Goal: Check status: Check status

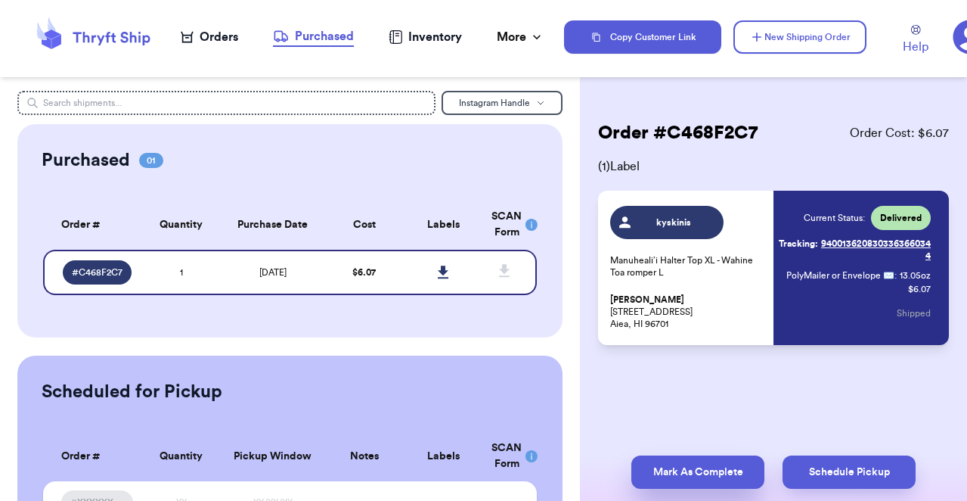
click at [727, 470] on button "Mark As Complete" at bounding box center [697, 471] width 133 height 33
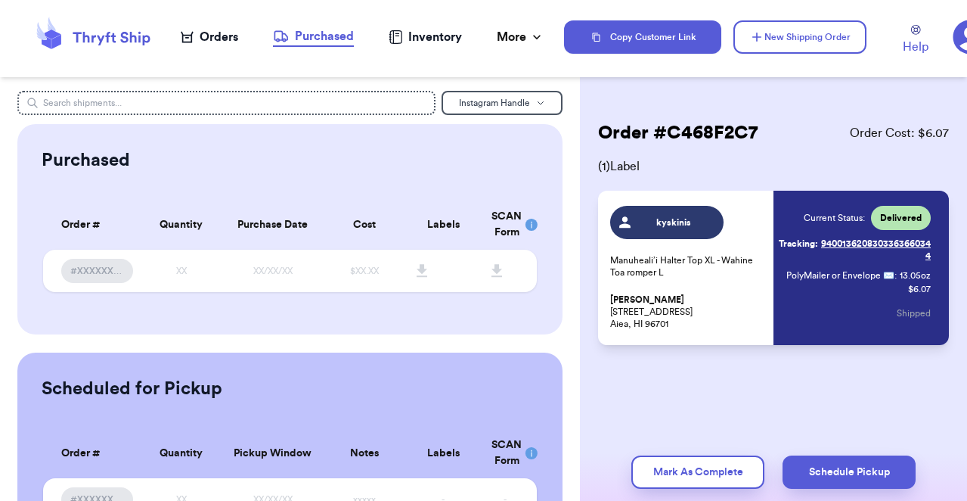
click at [228, 40] on div "Orders" at bounding box center [209, 37] width 57 height 18
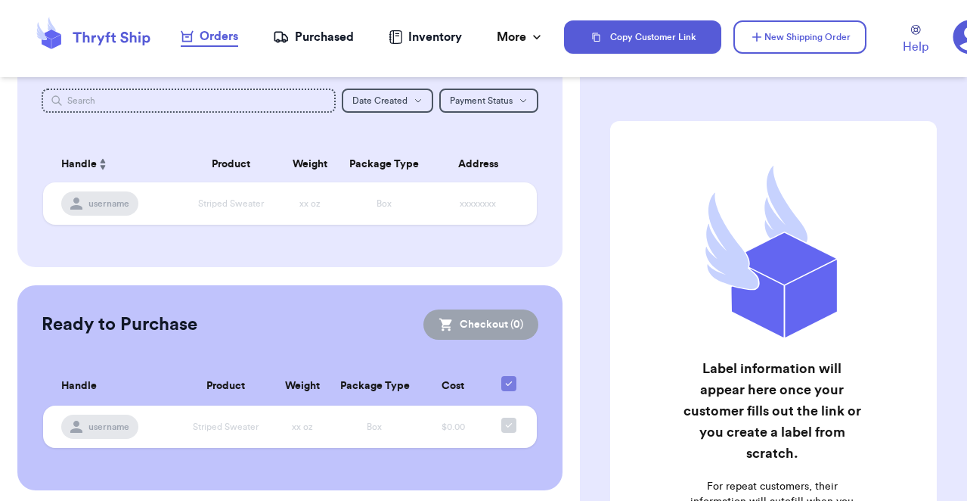
scroll to position [81, 0]
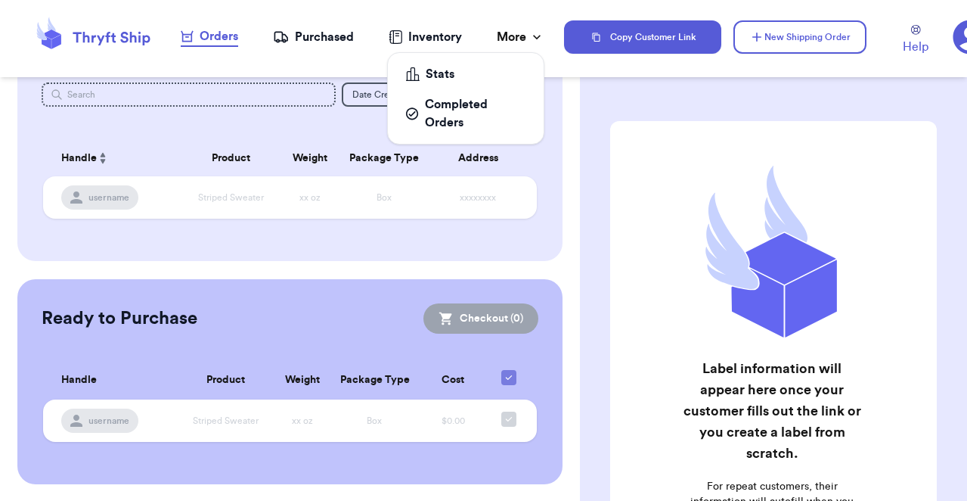
click at [537, 40] on icon at bounding box center [536, 36] width 15 height 15
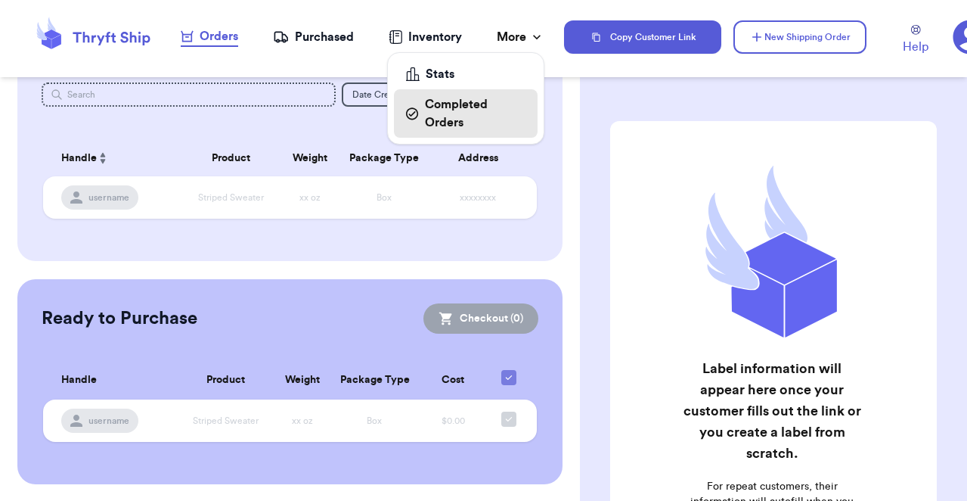
click at [505, 107] on div "Completed Orders" at bounding box center [465, 113] width 119 height 36
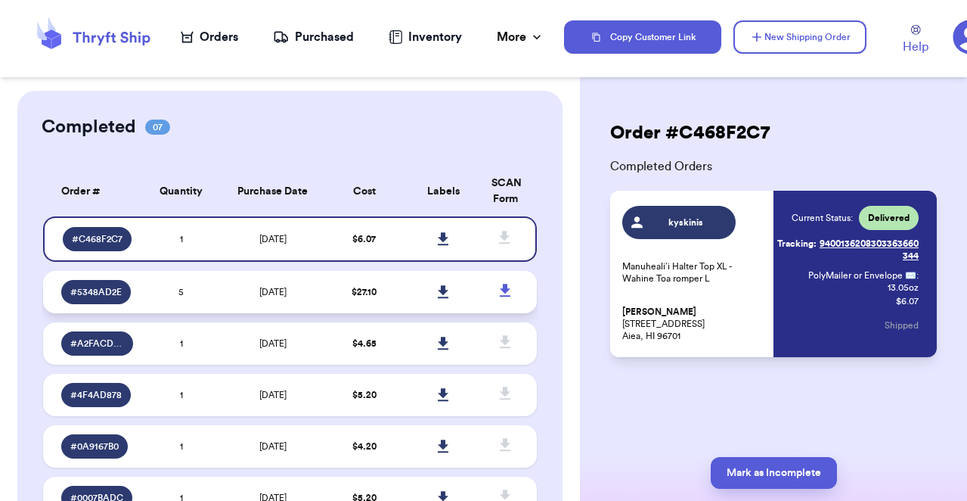
click at [368, 299] on td "$ 27.10" at bounding box center [363, 292] width 79 height 42
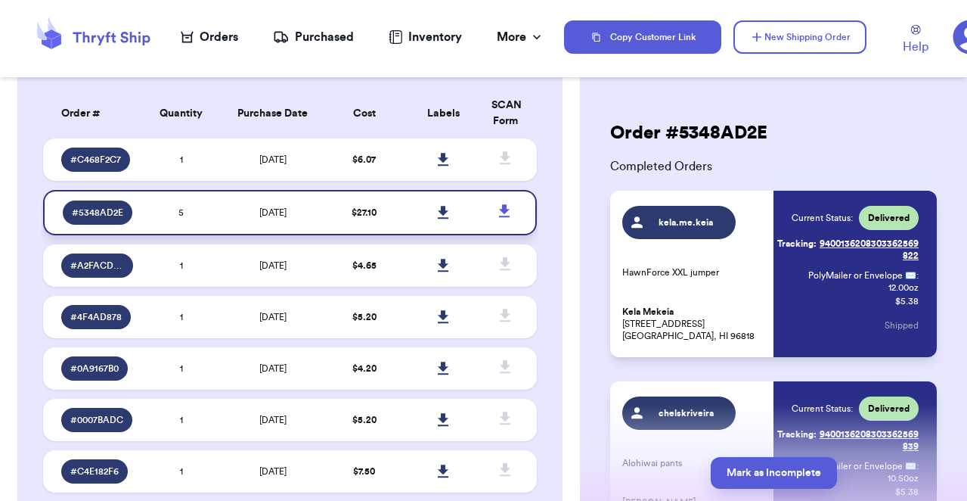
scroll to position [79, 0]
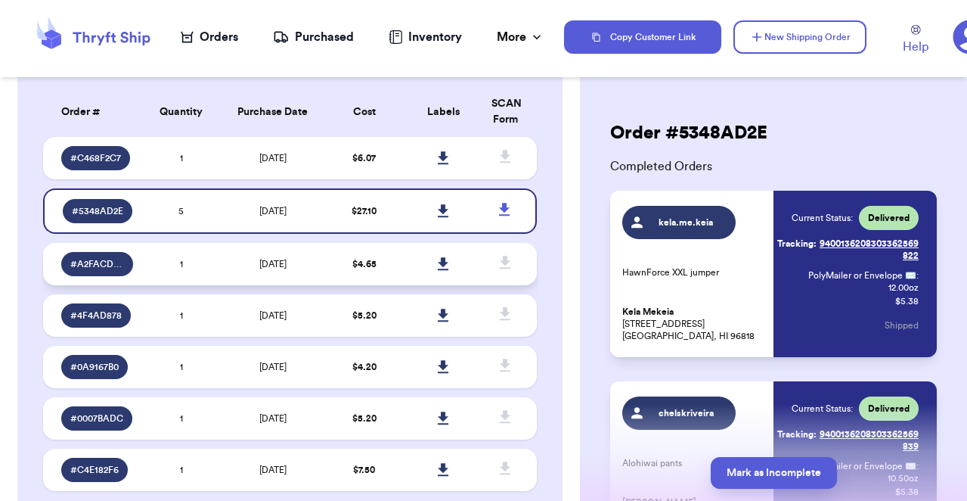
click at [362, 265] on span "$ 4.65" at bounding box center [364, 263] width 24 height 9
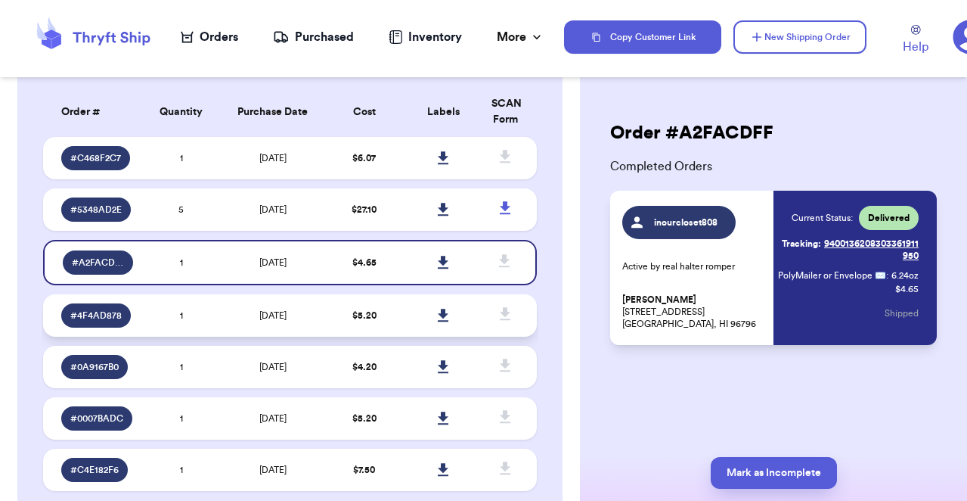
click at [361, 325] on td "$ 5.20" at bounding box center [363, 315] width 79 height 42
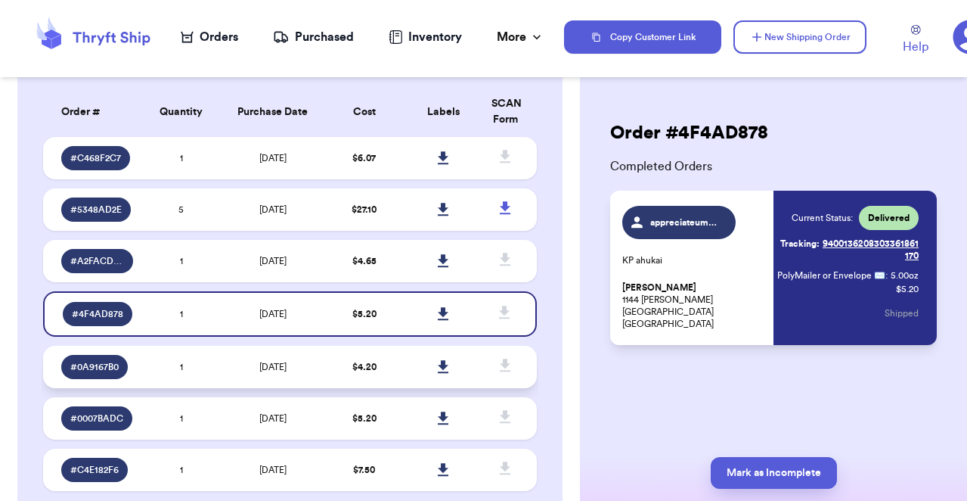
click at [360, 362] on span "$ 4.20" at bounding box center [364, 366] width 24 height 9
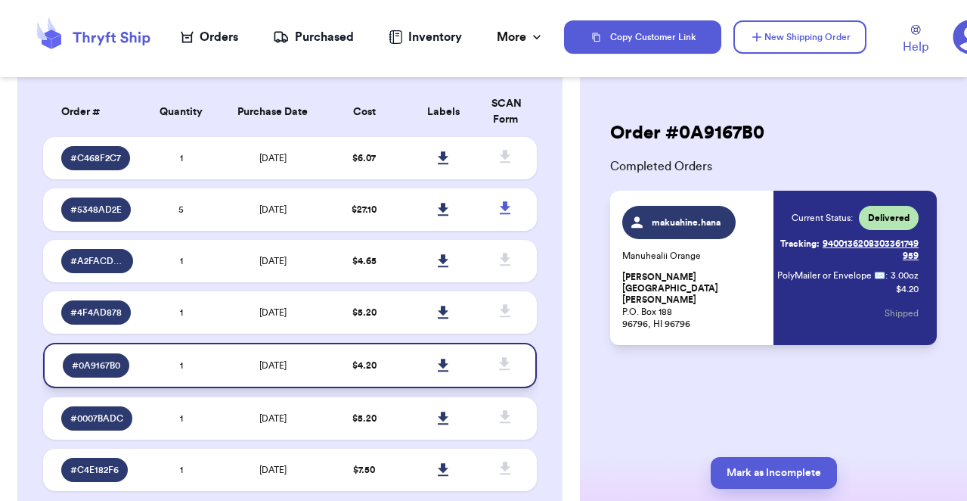
scroll to position [130, 0]
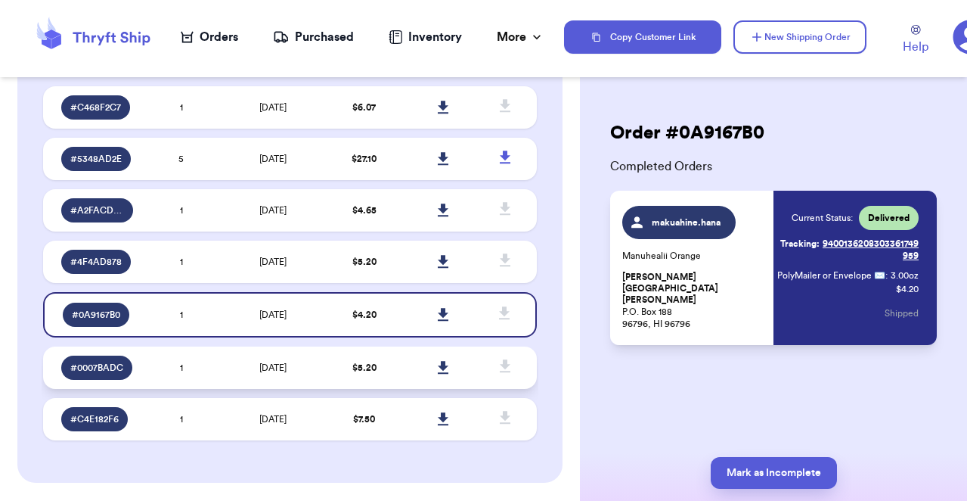
click at [358, 375] on td "$ 5.20" at bounding box center [363, 367] width 79 height 42
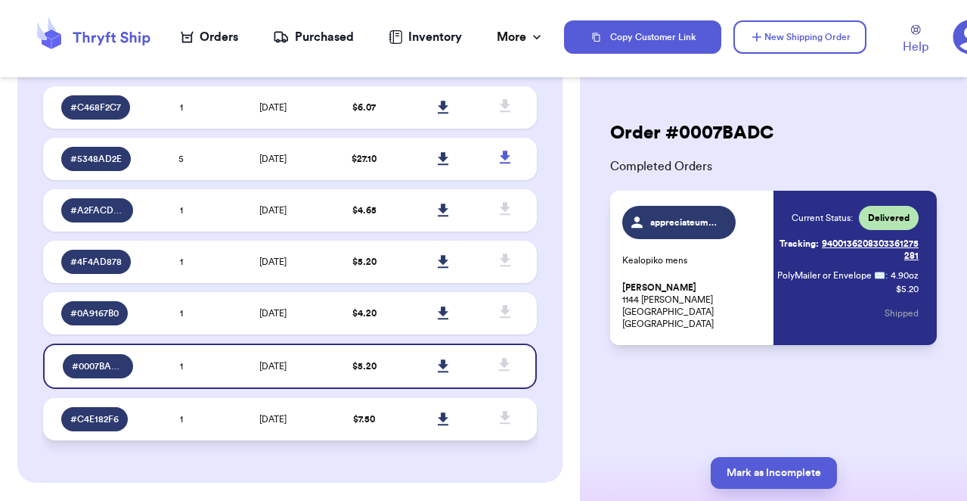
click at [365, 430] on td "$ 7.50" at bounding box center [363, 419] width 79 height 42
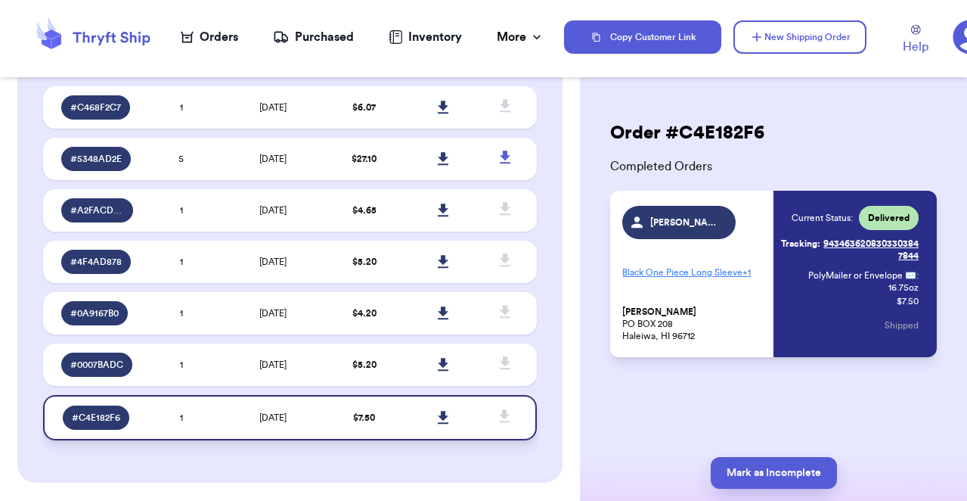
scroll to position [0, 0]
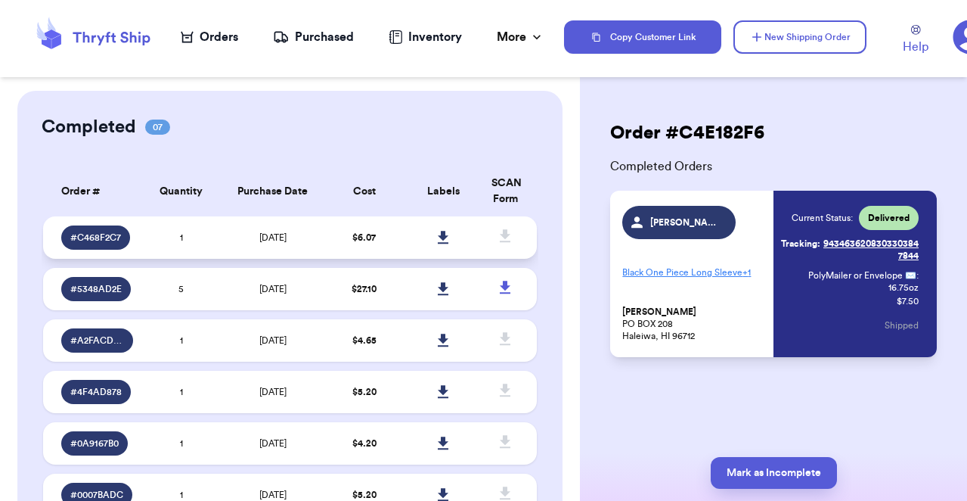
click at [345, 241] on td "$ 6.07" at bounding box center [363, 237] width 79 height 42
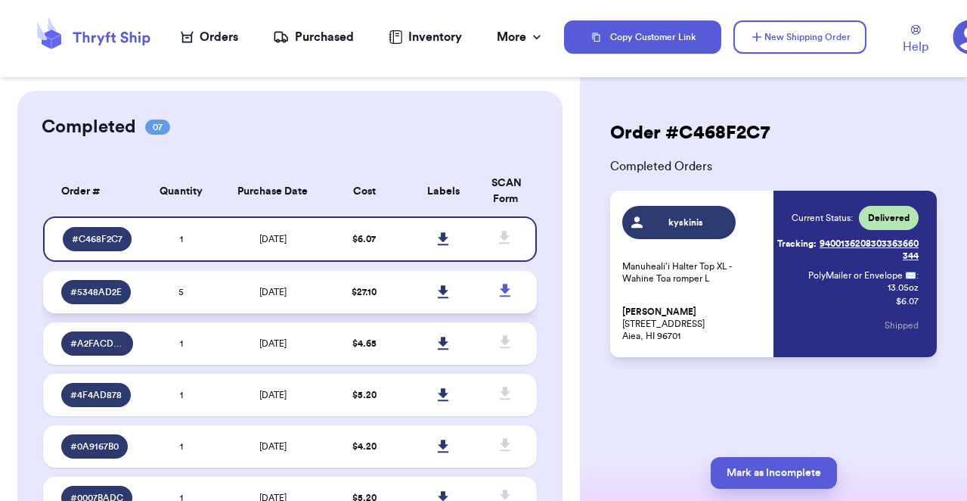
click at [346, 280] on td "$ 27.10" at bounding box center [363, 292] width 79 height 42
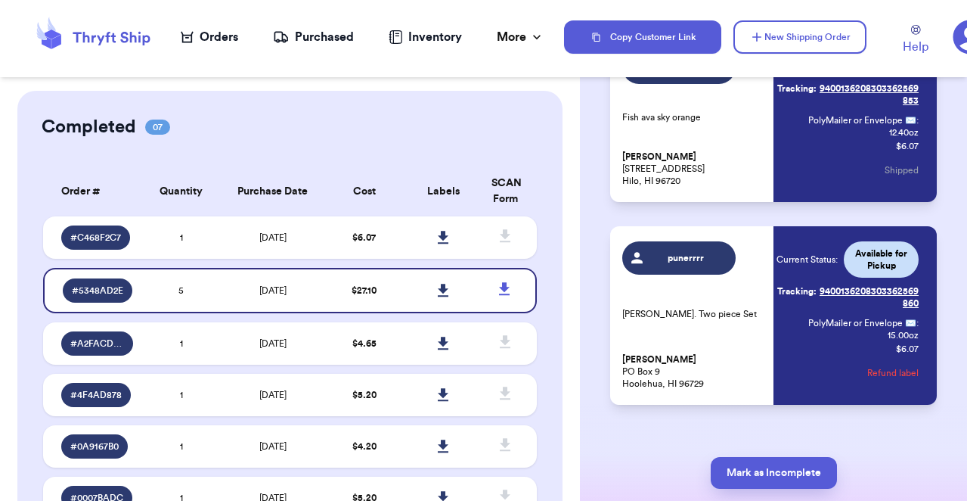
scroll to position [740, 0]
